Goal: Book appointment/travel/reservation

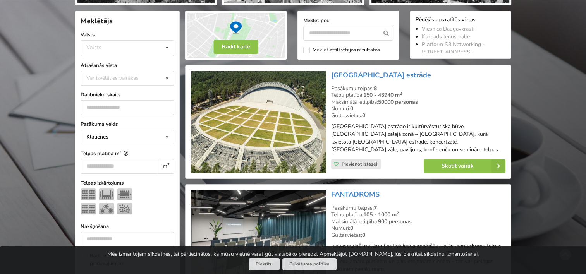
scroll to position [167, 0]
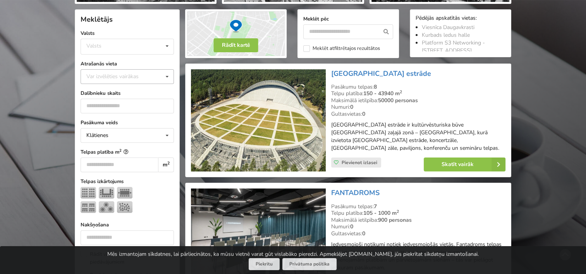
click at [106, 74] on div "Var izvēlēties vairākas" at bounding box center [120, 76] width 72 height 9
type input "****"
click at [94, 90] on div "[GEOGRAPHIC_DATA]" at bounding box center [127, 91] width 93 height 14
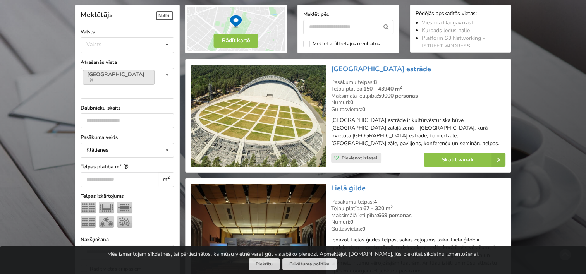
scroll to position [173, 0]
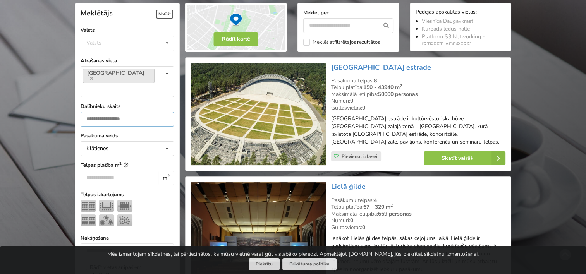
click at [102, 112] on input "number" at bounding box center [127, 119] width 93 height 15
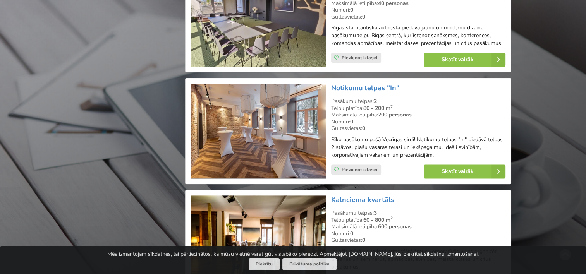
scroll to position [1025, 0]
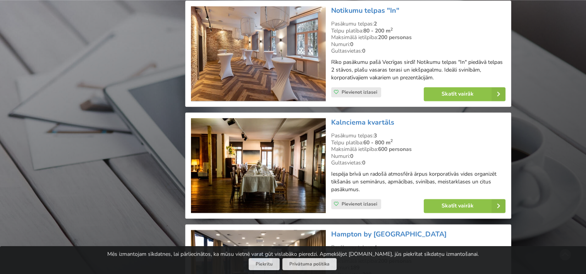
type input "**"
drag, startPoint x: 115, startPoint y: 170, endPoint x: 20, endPoint y: 172, distance: 95.2
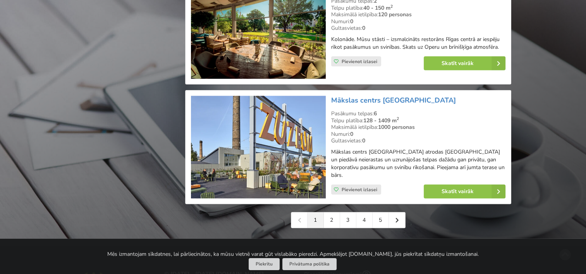
scroll to position [1722, 0]
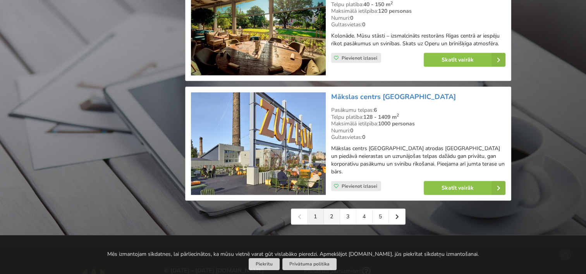
click at [330, 209] on link "2" at bounding box center [332, 216] width 16 height 15
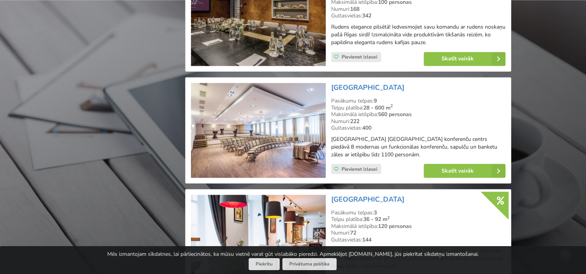
scroll to position [1393, 0]
